Goal: Check status: Check status

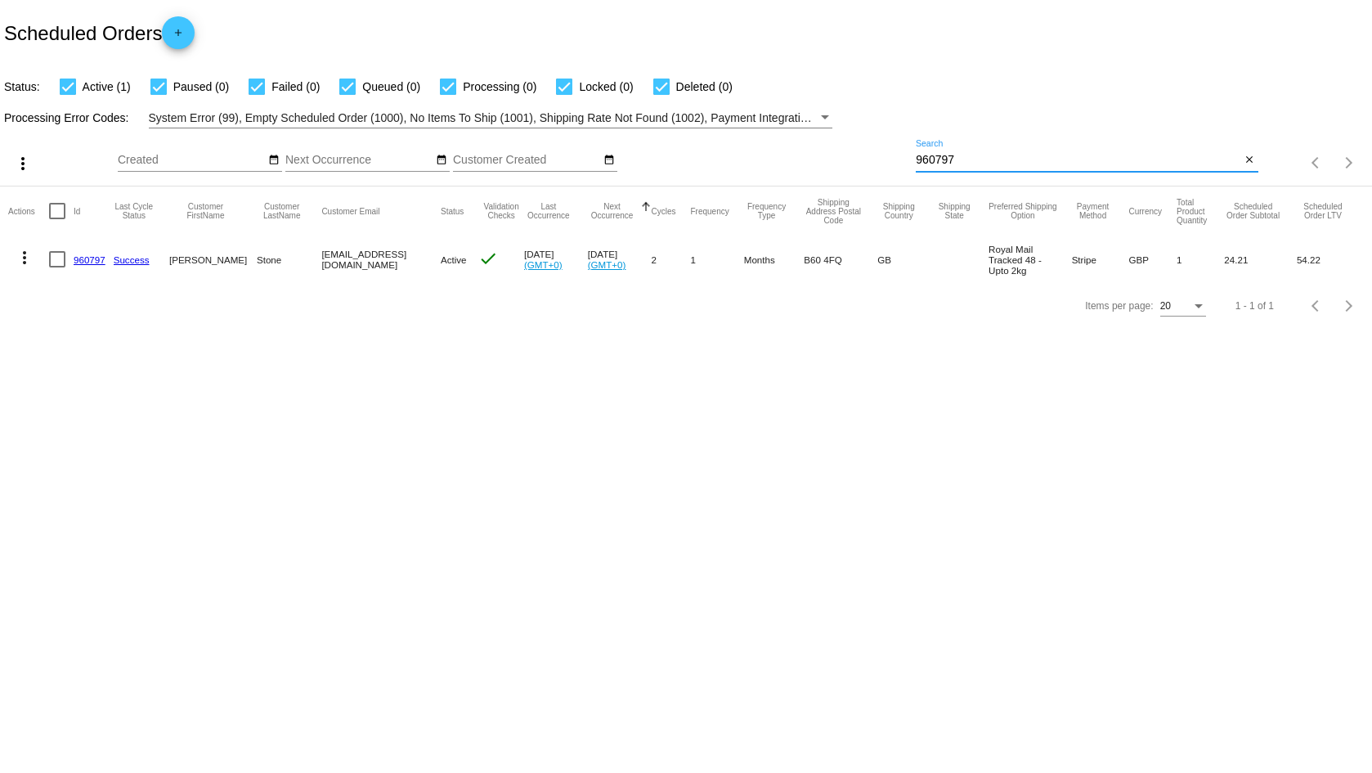
drag, startPoint x: 997, startPoint y: 161, endPoint x: 820, endPoint y: 161, distance: 177.4
click at [820, 161] on div "more_vert Aug Jan Feb Mar [DATE]" at bounding box center [686, 157] width 1372 height 58
paste input "[PERSON_NAME][EMAIL_ADDRESS][DOMAIN_NAME]"
type input "[PERSON_NAME][EMAIL_ADDRESS][DOMAIN_NAME]"
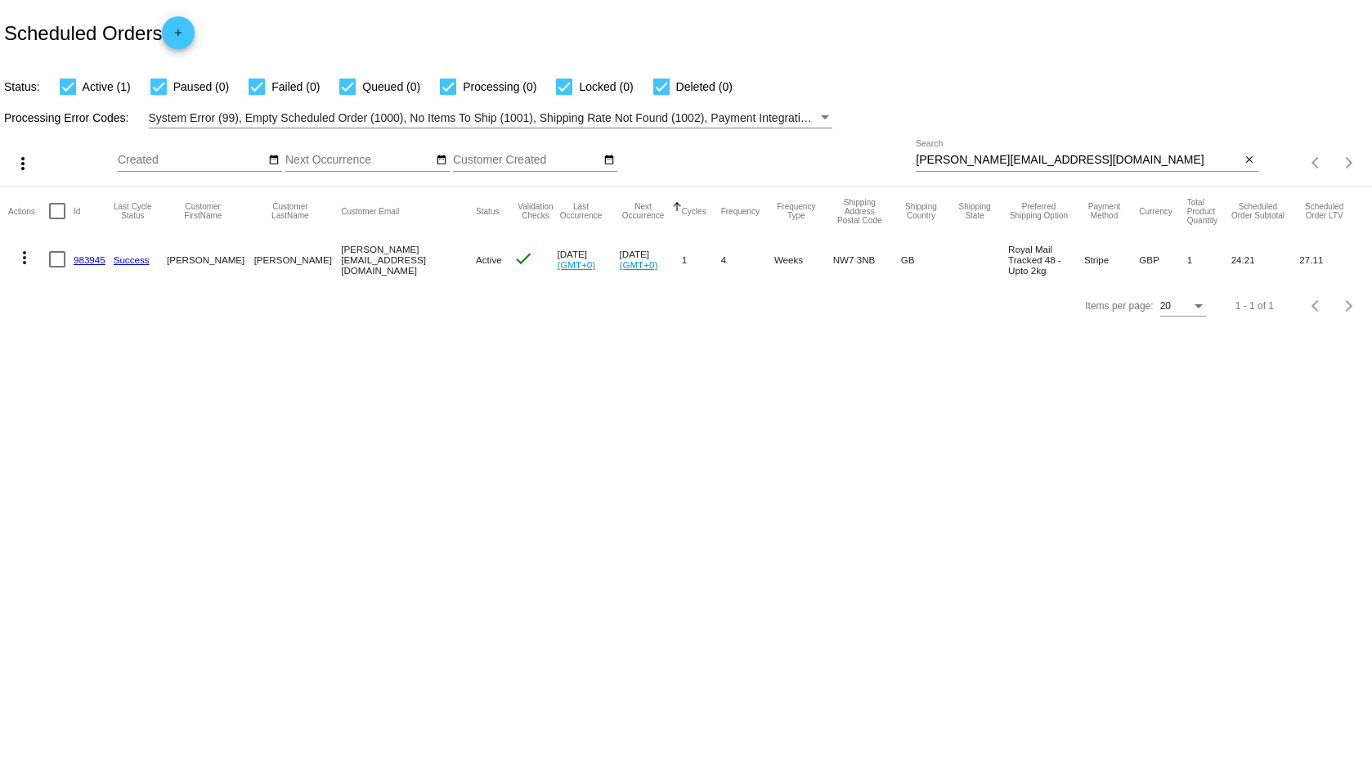
click at [90, 258] on link "983945" at bounding box center [90, 259] width 32 height 11
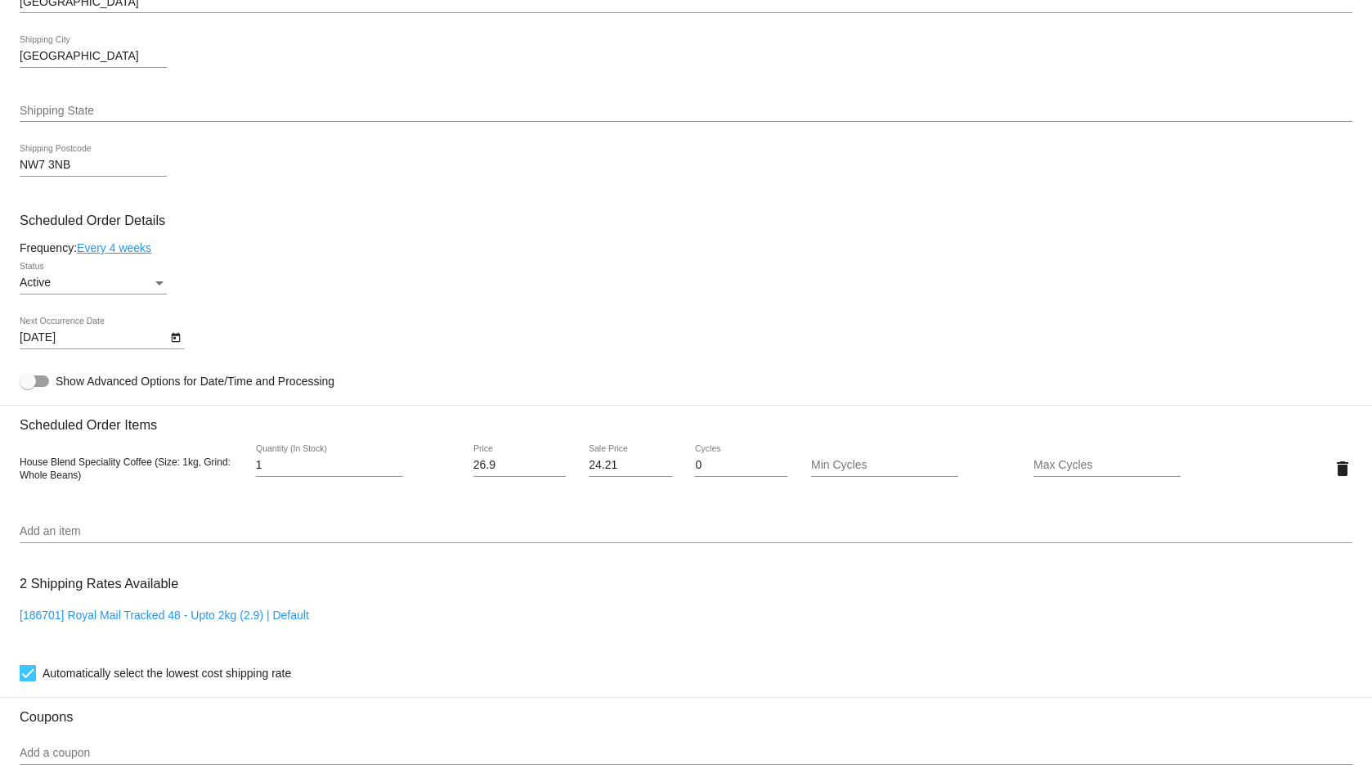
scroll to position [736, 0]
click at [168, 338] on button "Open calendar" at bounding box center [175, 335] width 17 height 17
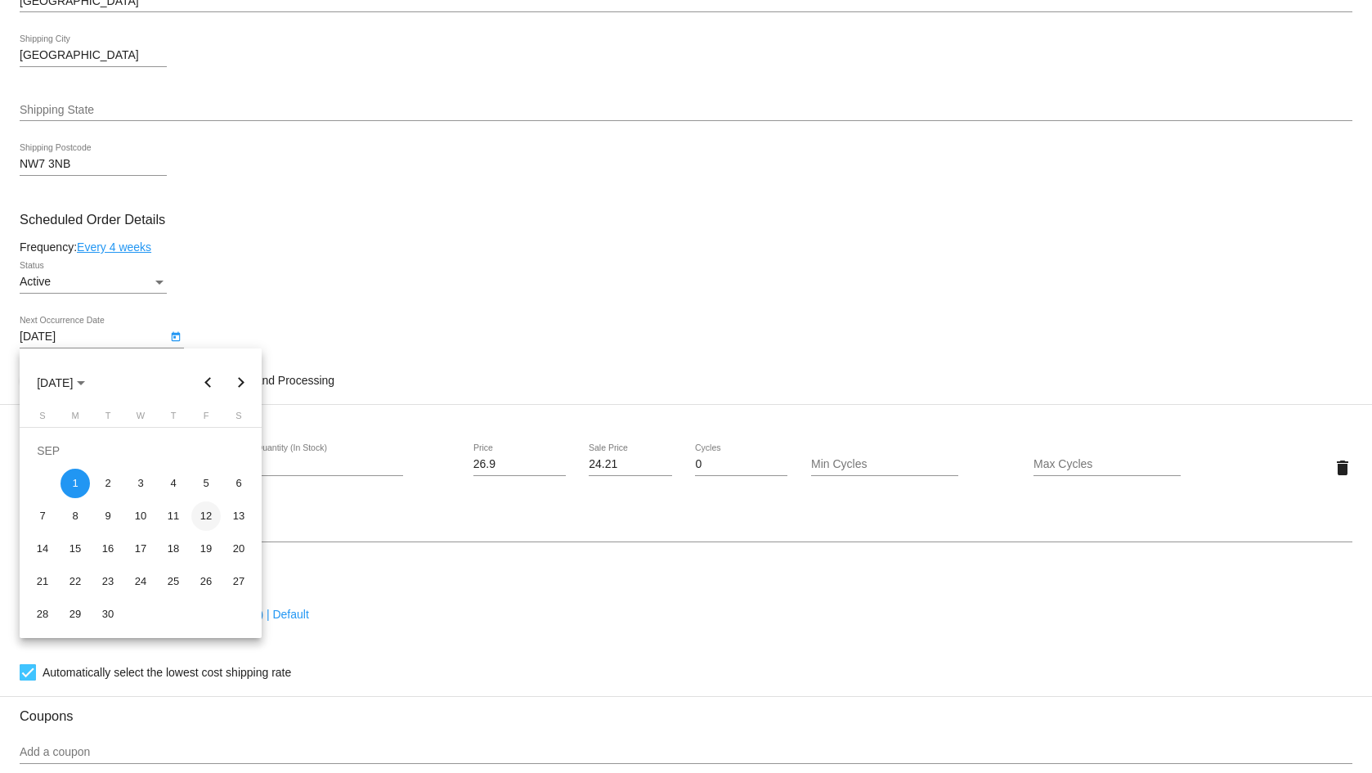
click at [206, 512] on div "12" at bounding box center [205, 515] width 29 height 29
type input "[DATE]"
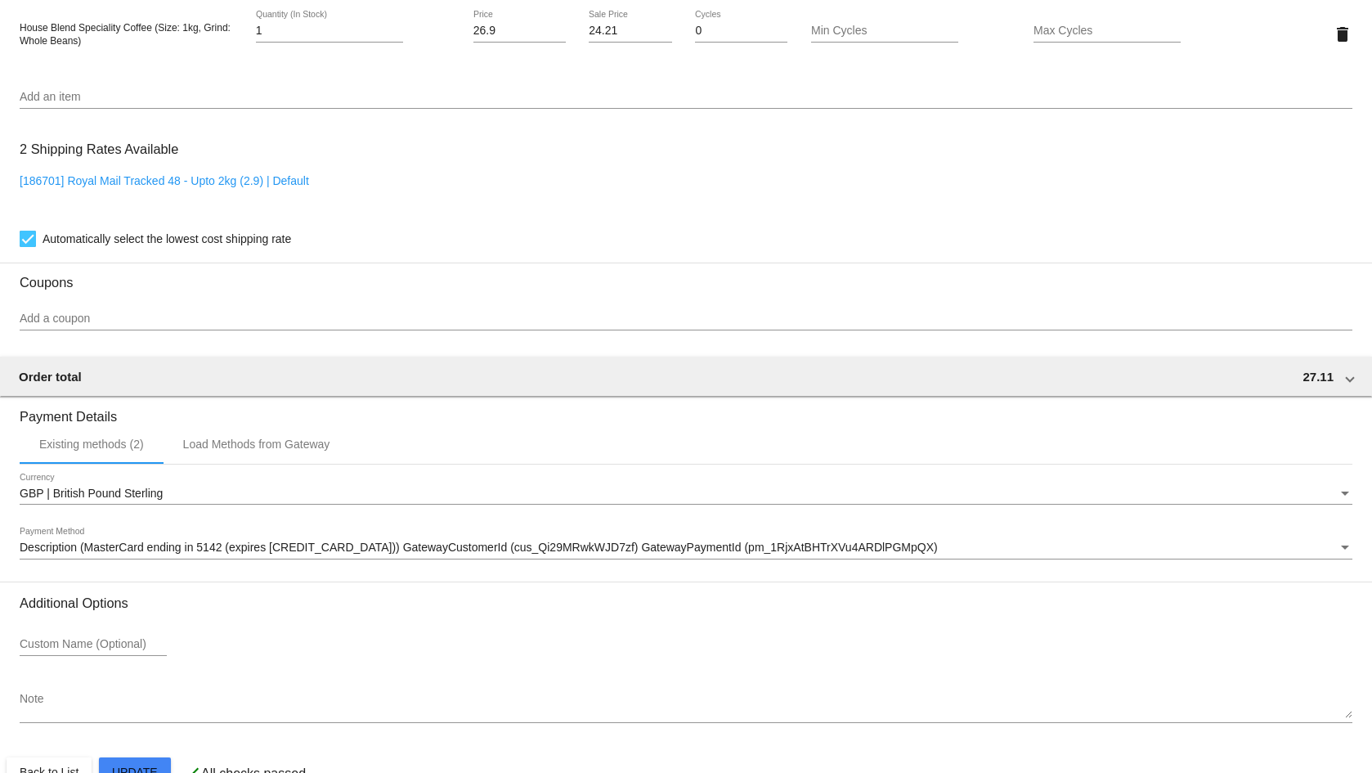
scroll to position [1209, 0]
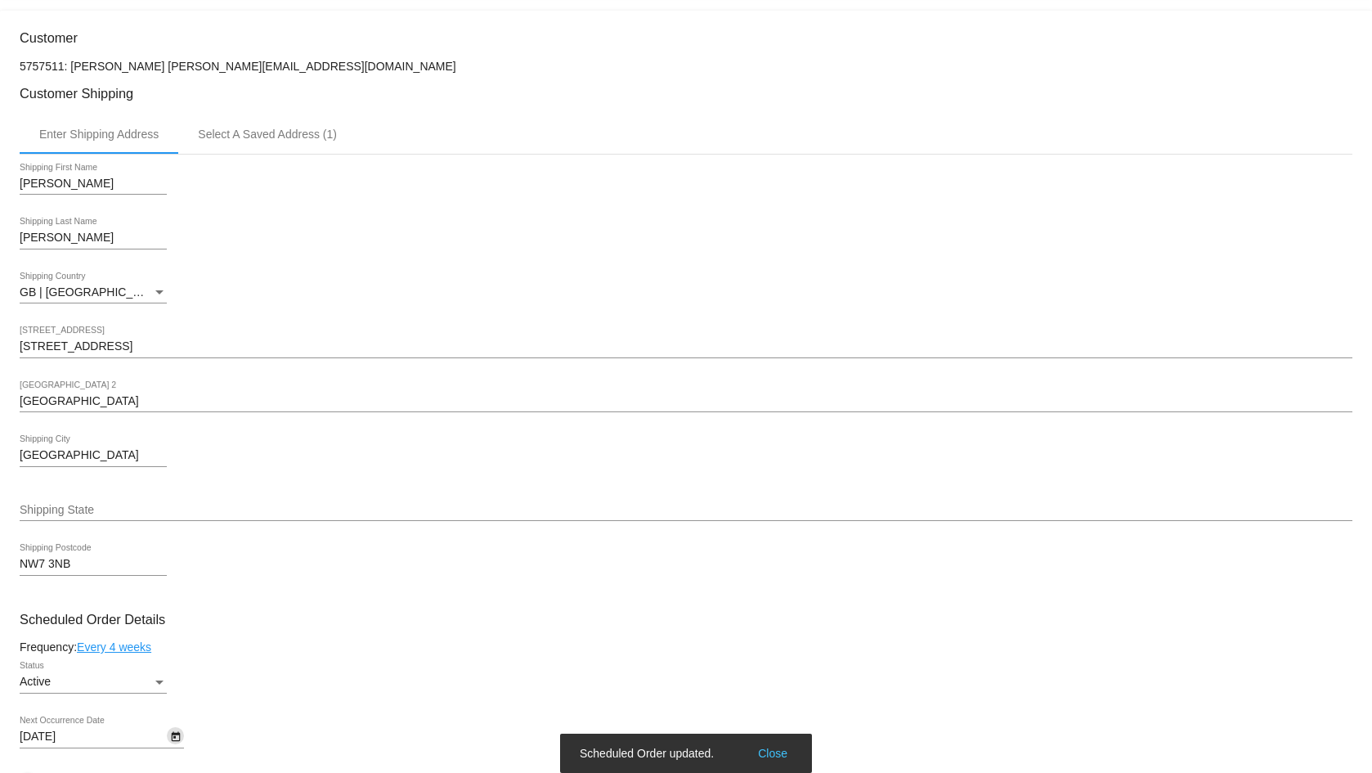
scroll to position [310, 0]
